Goal: Task Accomplishment & Management: Manage account settings

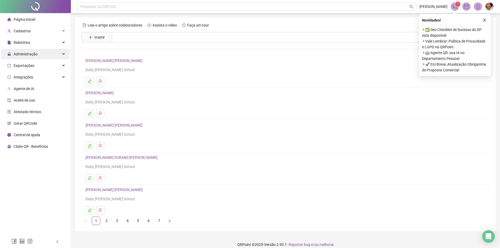
click at [40, 56] on div "Administração" at bounding box center [35, 54] width 69 height 10
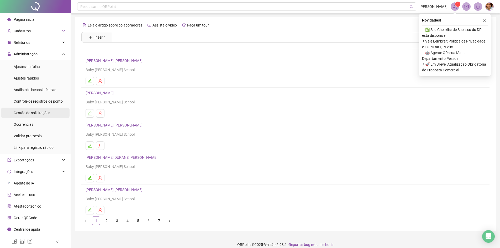
click at [40, 112] on span "Gestão de solicitações" at bounding box center [32, 113] width 36 height 4
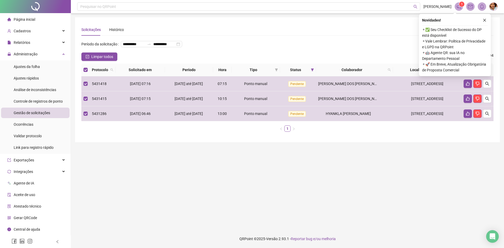
click at [486, 20] on icon "close" at bounding box center [485, 20] width 4 height 4
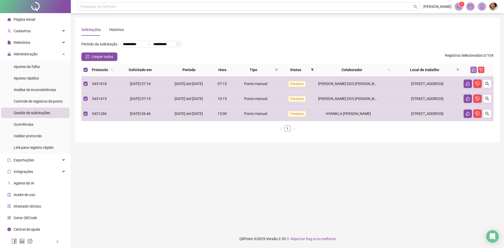
click at [471, 73] on button "button" at bounding box center [473, 70] width 6 height 6
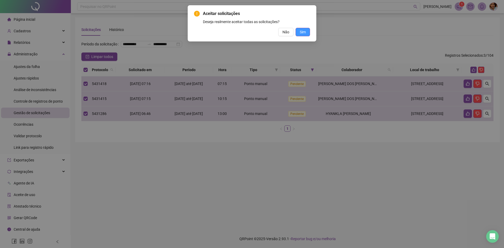
click at [304, 32] on span "Sim" at bounding box center [303, 32] width 6 height 6
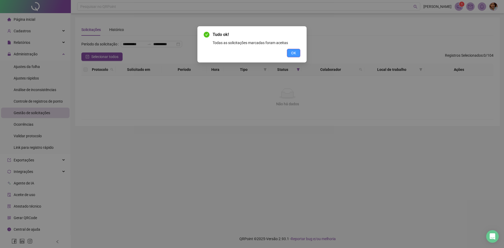
click at [293, 53] on span "OK" at bounding box center [293, 53] width 5 height 6
